Goal: Transaction & Acquisition: Download file/media

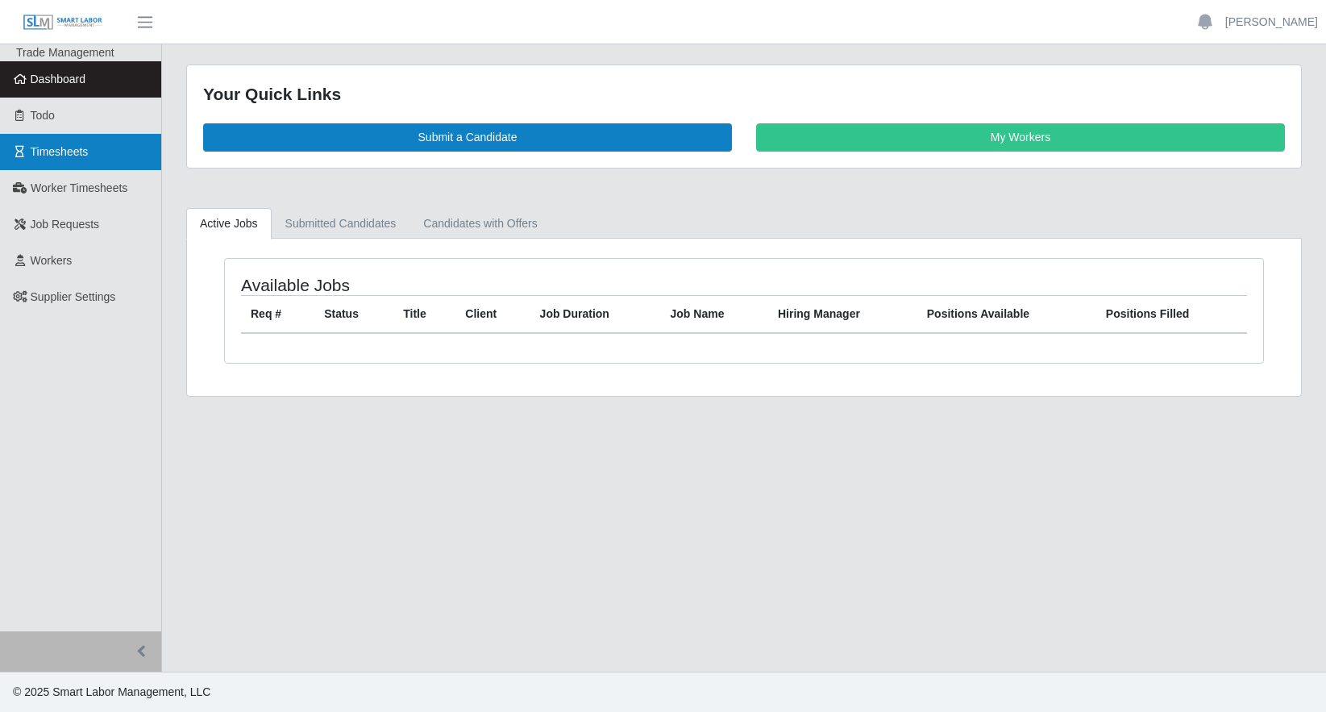
click at [71, 149] on span "Timesheets" at bounding box center [60, 151] width 58 height 13
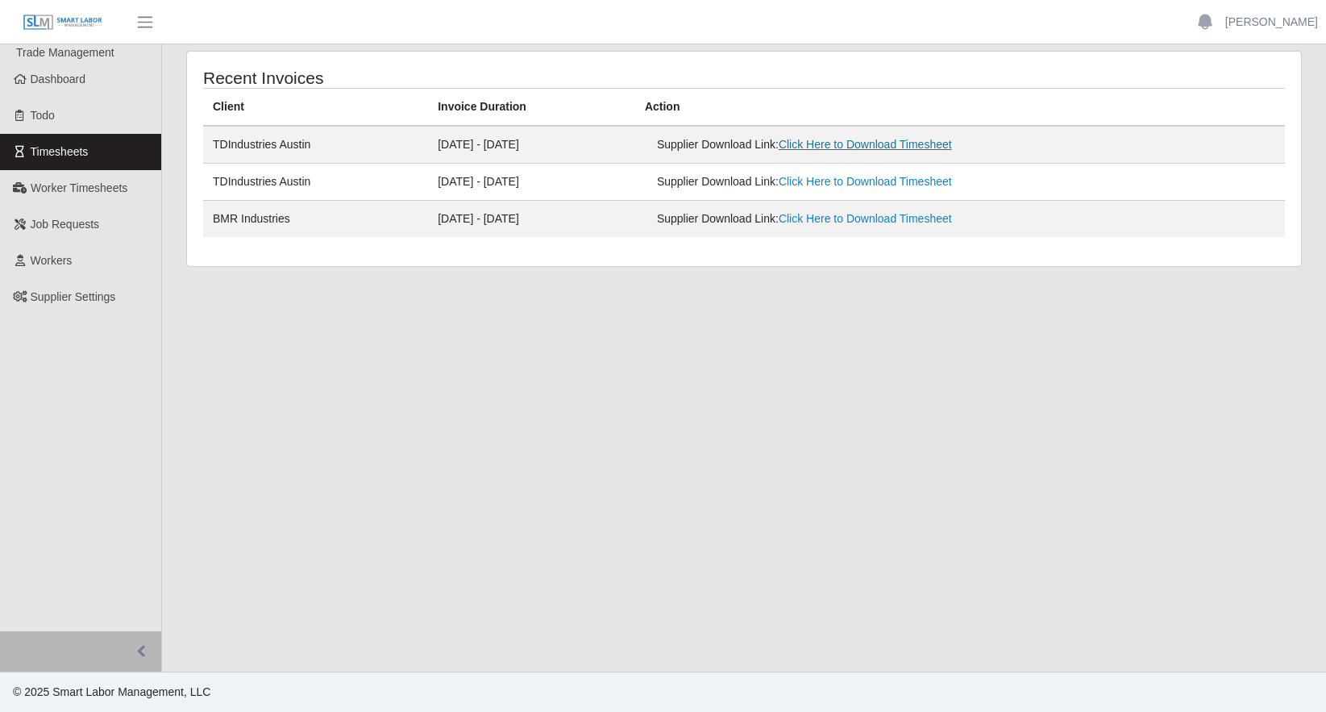
click at [853, 148] on link "Click Here to Download Timesheet" at bounding box center [864, 144] width 173 height 13
click at [503, 384] on main "Recent Invoices Client Invoice Duration Action TDIndustries Austin [DATE] - [DA…" at bounding box center [744, 357] width 1164 height 627
click at [925, 143] on link "Click Here to Download Timesheet" at bounding box center [864, 144] width 173 height 13
click at [272, 446] on main "Recent Invoices Client Invoice Duration Action TDIndustries Austin 08/04/2025 -…" at bounding box center [744, 357] width 1164 height 627
